Goal: Check status: Check status

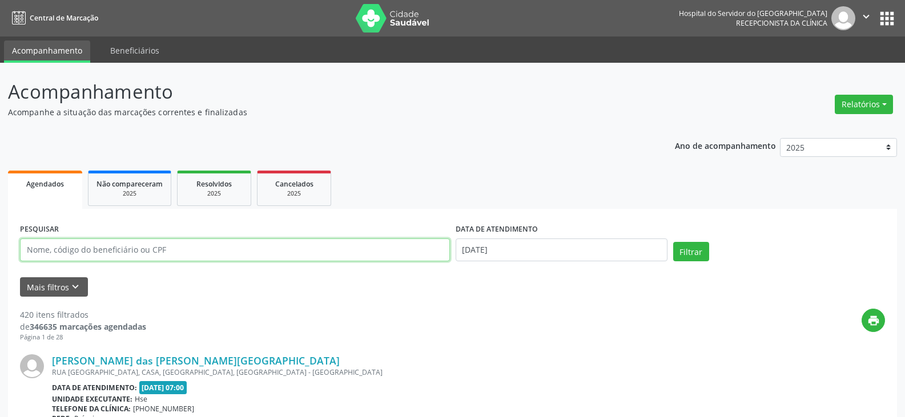
click at [318, 240] on input "text" at bounding box center [235, 250] width 430 height 23
paste input "[PERSON_NAME]"
type input "[PERSON_NAME]"
click at [673, 242] on button "Filtrar" at bounding box center [691, 251] width 36 height 19
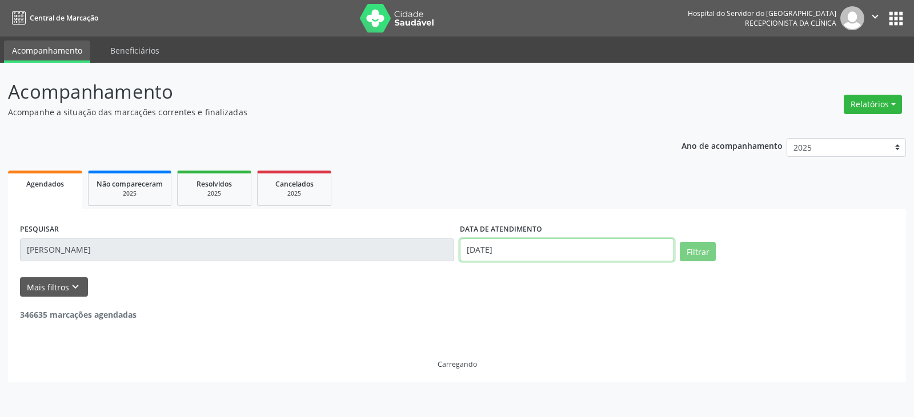
click at [554, 244] on input "[DATE]" at bounding box center [567, 250] width 214 height 23
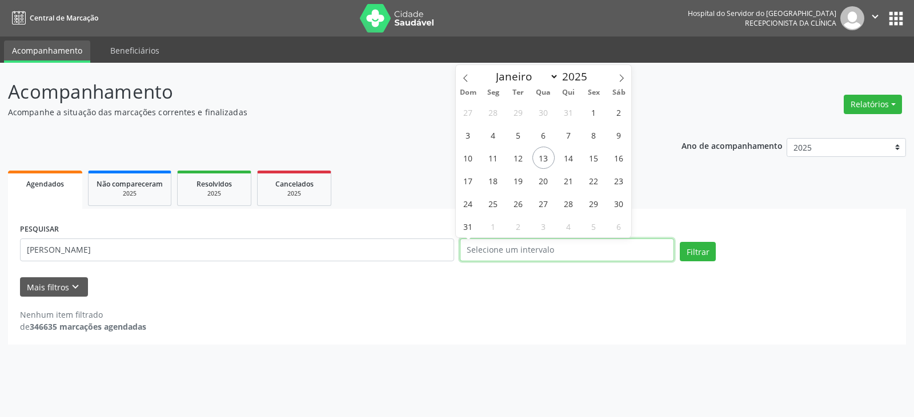
click at [680, 242] on button "Filtrar" at bounding box center [698, 251] width 36 height 19
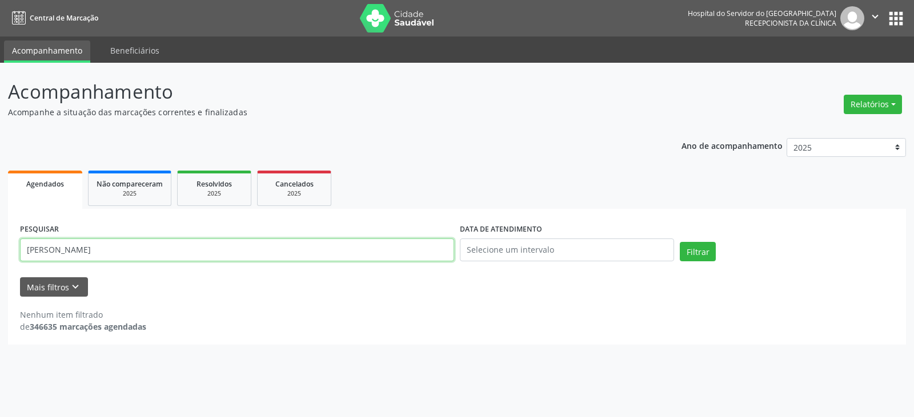
drag, startPoint x: 325, startPoint y: 253, endPoint x: 95, endPoint y: 246, distance: 230.3
click at [95, 246] on input "[PERSON_NAME]" at bounding box center [237, 250] width 434 height 23
type input "[PERSON_NAME]"
click at [680, 242] on button "Filtrar" at bounding box center [698, 251] width 36 height 19
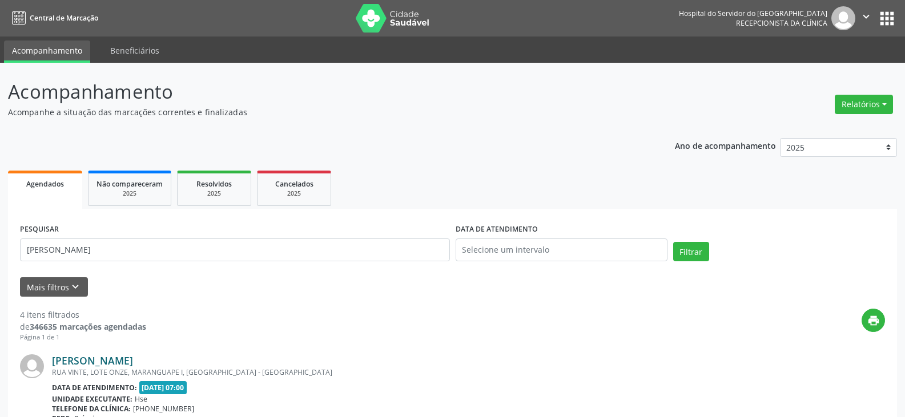
click at [119, 357] on link "[PERSON_NAME]" at bounding box center [92, 361] width 81 height 13
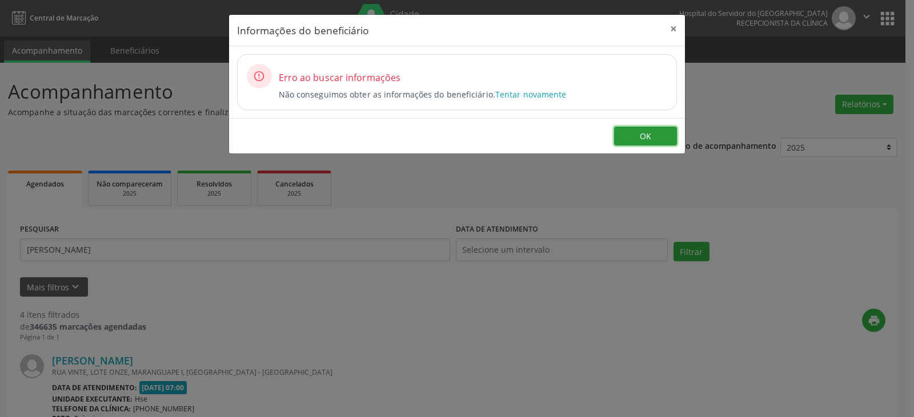
click at [640, 128] on button "OK" at bounding box center [645, 136] width 63 height 19
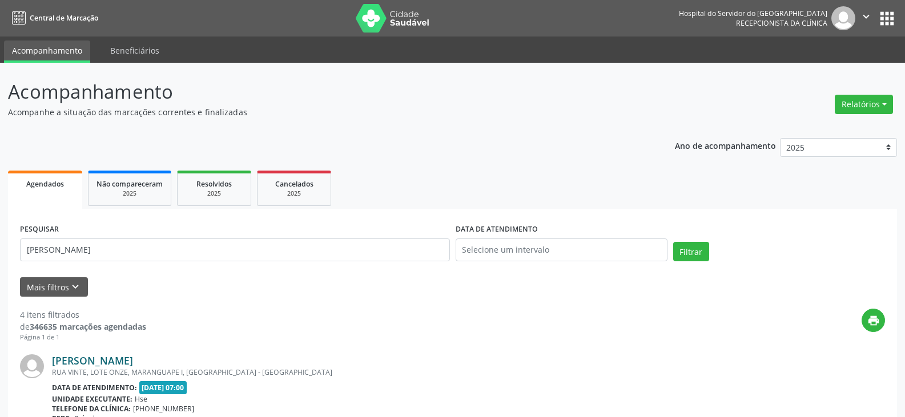
click at [133, 359] on link "[PERSON_NAME]" at bounding box center [92, 361] width 81 height 13
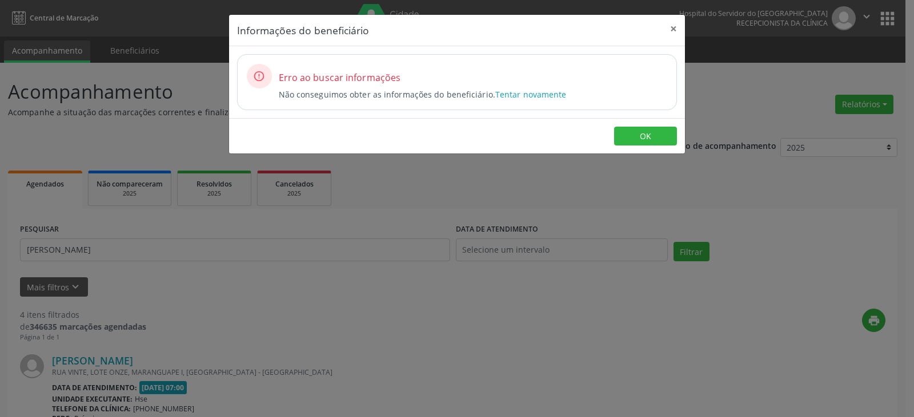
click at [627, 120] on footer "OK" at bounding box center [457, 136] width 456 height 36
